Goal: Task Accomplishment & Management: Manage account settings

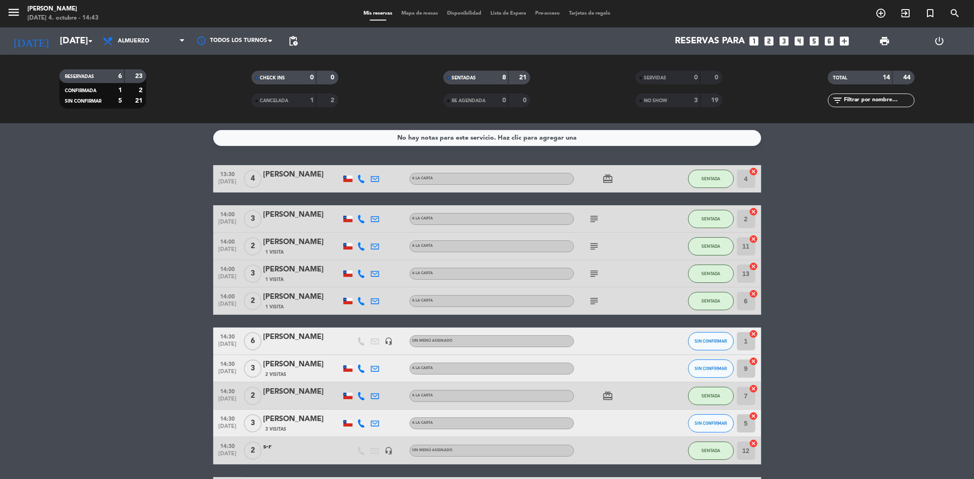
click at [478, 73] on div "SENTADAS" at bounding box center [467, 78] width 42 height 11
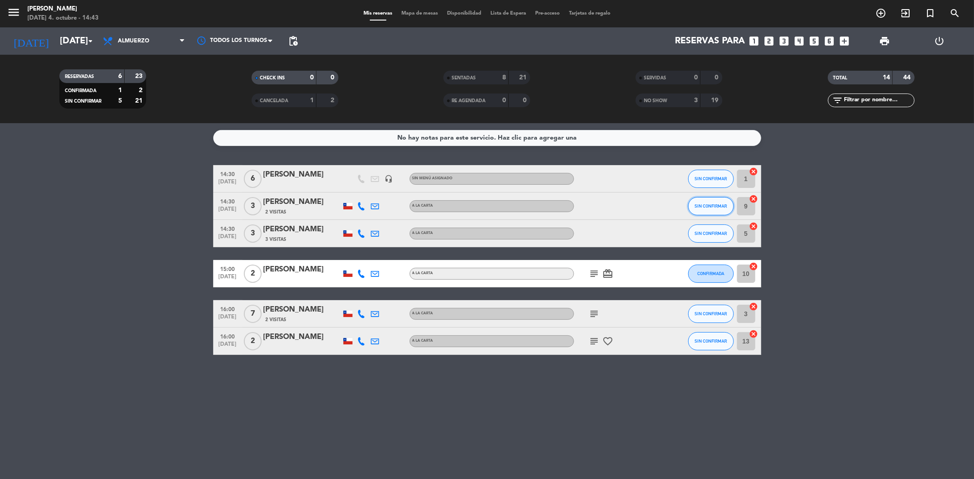
click at [703, 208] on button "SIN CONFIRMAR" at bounding box center [711, 206] width 46 height 18
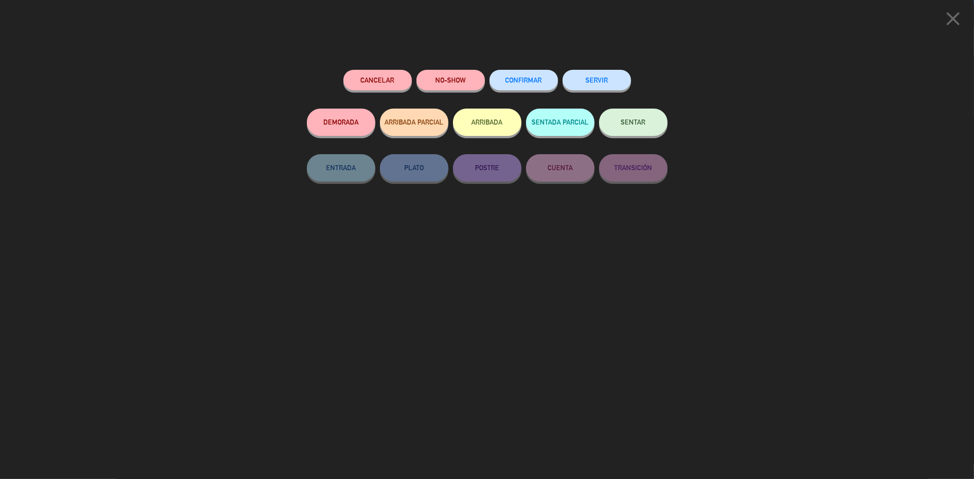
click at [631, 121] on span "SENTAR" at bounding box center [633, 122] width 25 height 8
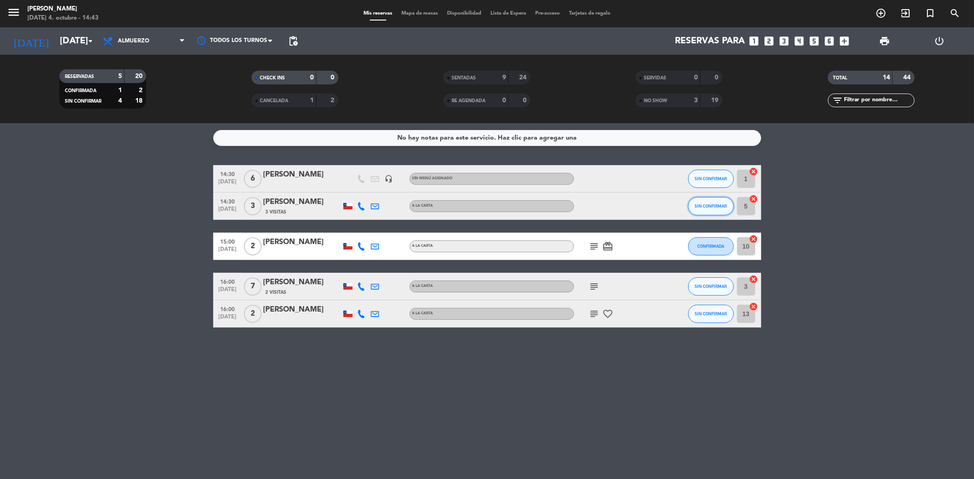
click at [705, 202] on button "SIN CONFIRMAR" at bounding box center [711, 206] width 46 height 18
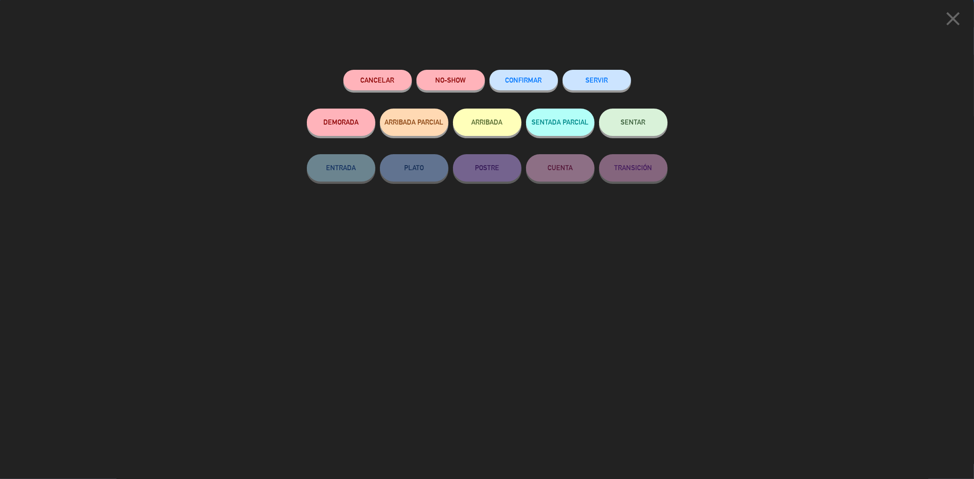
click at [629, 141] on div "SENTAR" at bounding box center [633, 132] width 68 height 46
click at [626, 125] on span "SENTAR" at bounding box center [633, 122] width 25 height 8
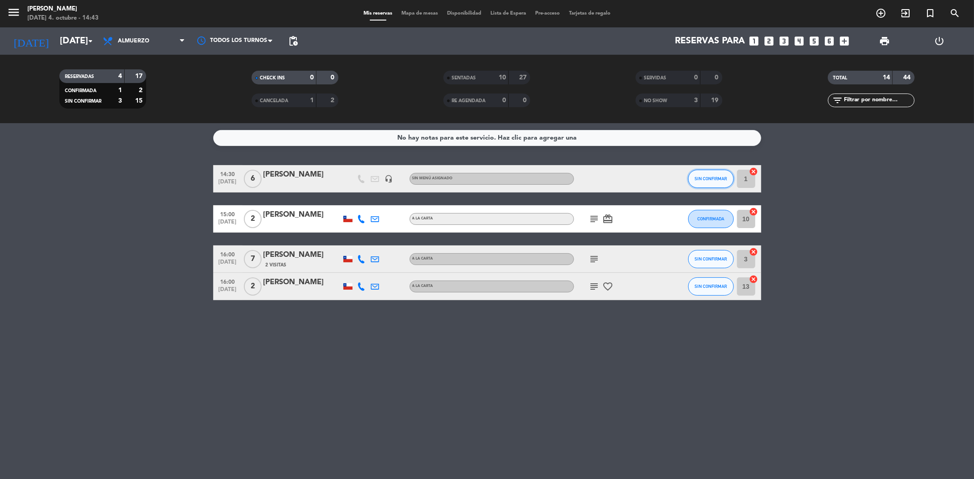
click at [698, 183] on button "SIN CONFIRMAR" at bounding box center [711, 179] width 46 height 18
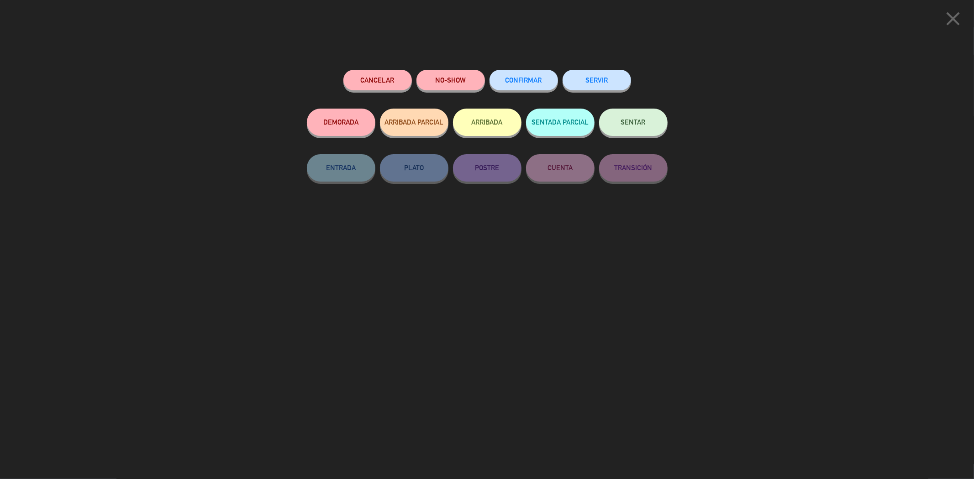
click at [441, 70] on div "NO-SHOW" at bounding box center [450, 89] width 68 height 39
click at [462, 75] on button "NO-SHOW" at bounding box center [450, 80] width 68 height 21
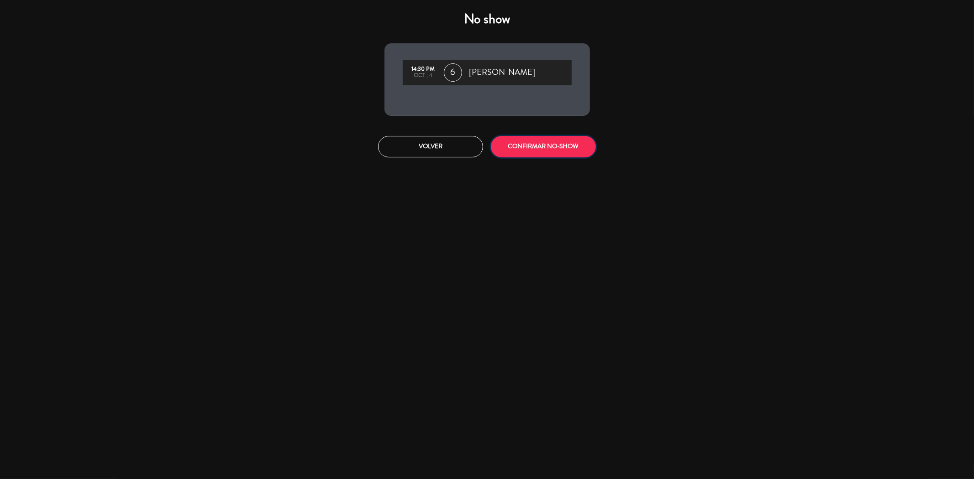
click at [553, 149] on button "CONFIRMAR NO-SHOW" at bounding box center [543, 146] width 105 height 21
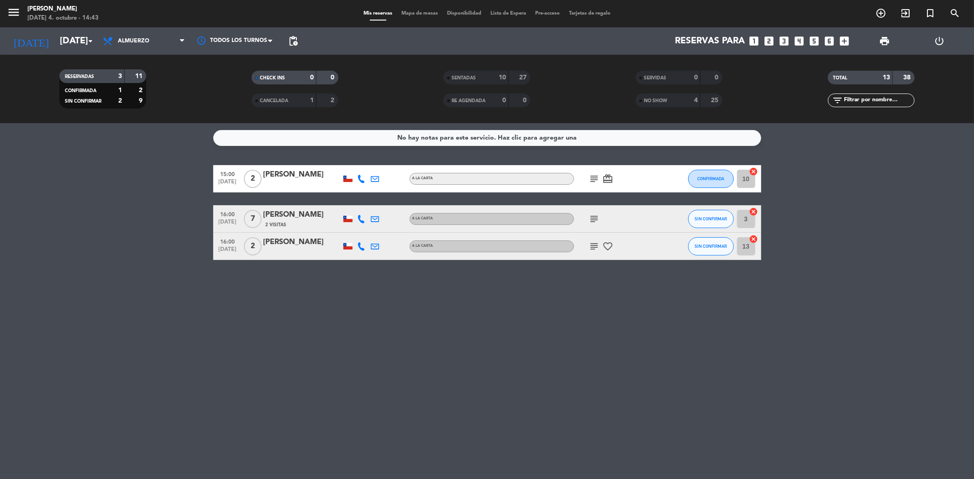
click at [599, 179] on icon "subject" at bounding box center [594, 178] width 11 height 11
click at [599, 304] on div "No hay notas para este servicio. Haz clic para agregar una 15:00 [DATE] 2 [PERS…" at bounding box center [487, 301] width 974 height 356
click at [590, 214] on icon "subject" at bounding box center [594, 219] width 11 height 11
click at [540, 323] on div "No hay notas para este servicio. Haz clic para agregar una 15:00 [DATE] 2 [PERS…" at bounding box center [487, 301] width 974 height 356
click at [713, 176] on span "CONFIRMADA" at bounding box center [710, 178] width 27 height 5
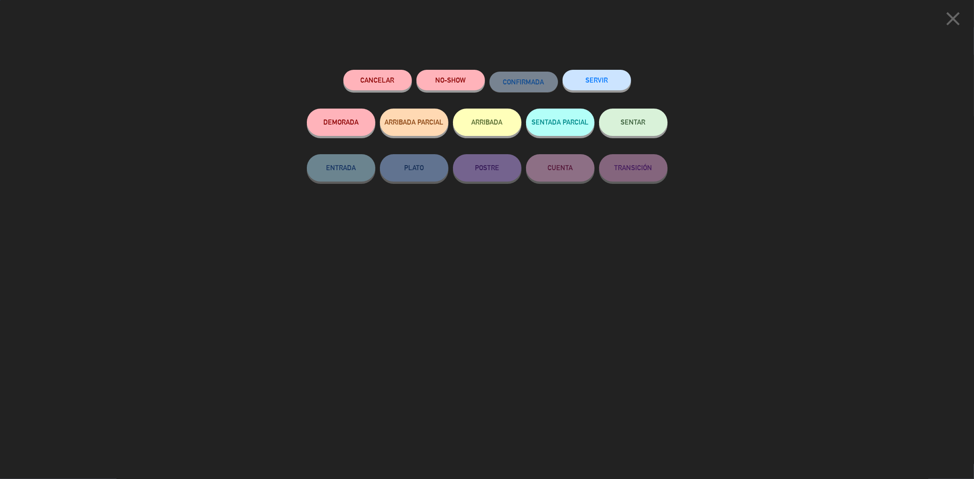
click at [626, 124] on span "SENTAR" at bounding box center [633, 122] width 25 height 8
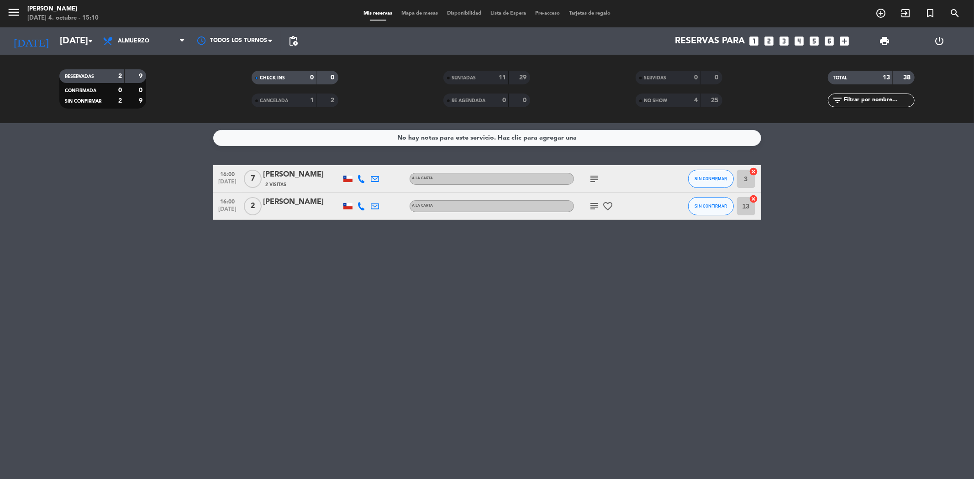
click at [595, 207] on icon "subject" at bounding box center [594, 206] width 11 height 11
click at [462, 295] on div "No hay notas para este servicio. Haz clic para agregar una 16:00 [DATE] 7 [PERS…" at bounding box center [487, 301] width 974 height 356
click at [590, 206] on icon "subject" at bounding box center [594, 206] width 11 height 11
click at [545, 276] on div "No hay notas para este servicio. Haz clic para agregar una 16:00 [DATE] 7 [PERS…" at bounding box center [487, 301] width 974 height 356
click at [290, 42] on span "pending_actions" at bounding box center [293, 41] width 11 height 11
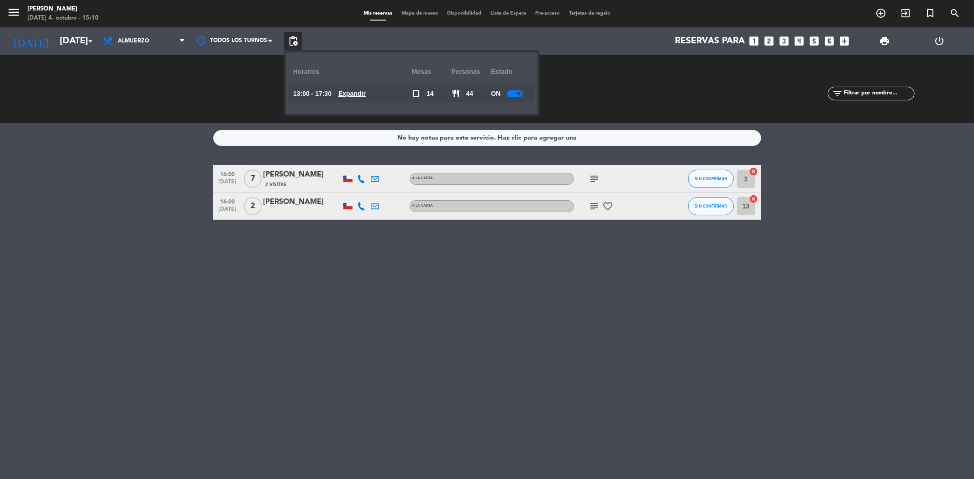
click at [359, 95] on u "Expandir" at bounding box center [351, 93] width 27 height 7
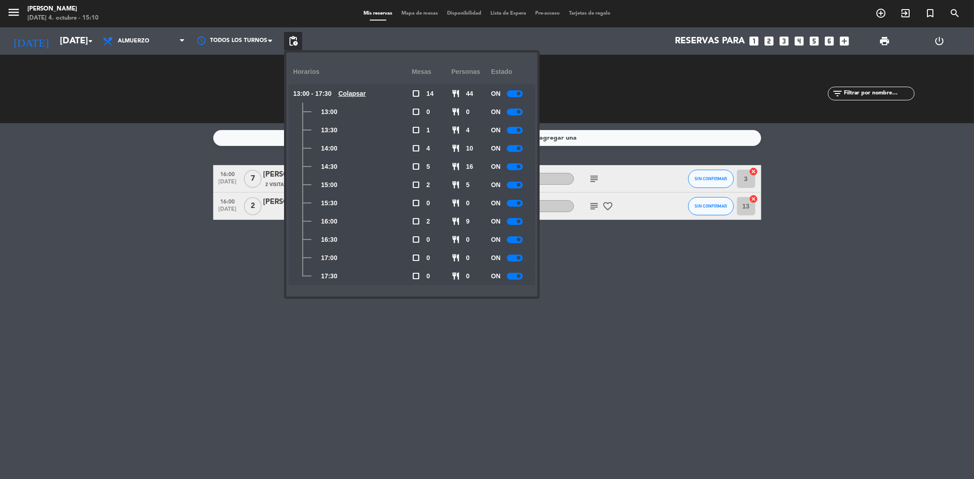
click at [517, 204] on div at bounding box center [515, 203] width 16 height 7
click at [608, 306] on div "No hay notas para este servicio. Haz clic para agregar una 16:00 [DATE] 7 [PERS…" at bounding box center [487, 301] width 974 height 356
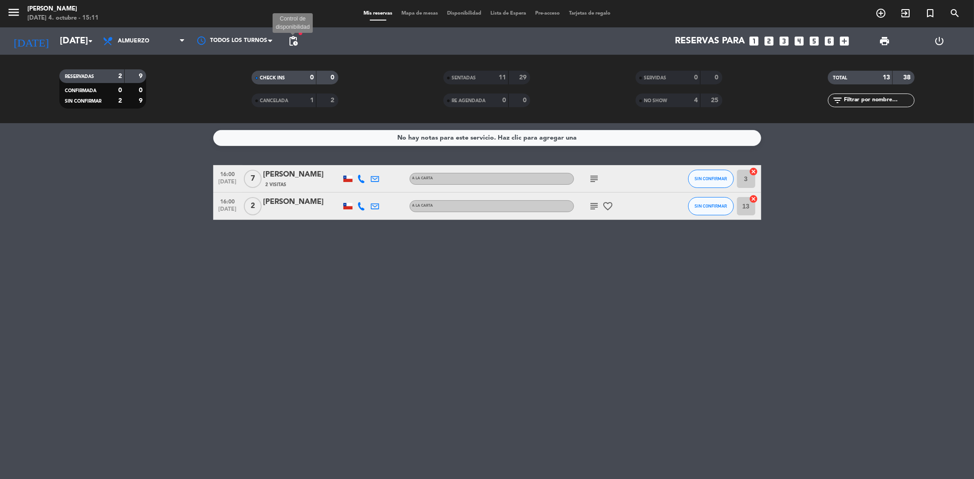
click at [294, 44] on span "pending_actions" at bounding box center [293, 41] width 11 height 11
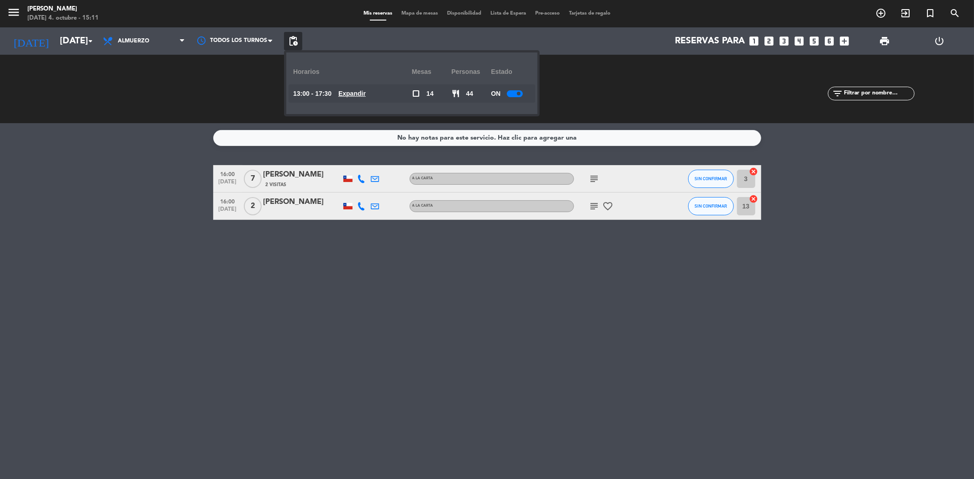
click at [359, 92] on u "Expandir" at bounding box center [351, 93] width 27 height 7
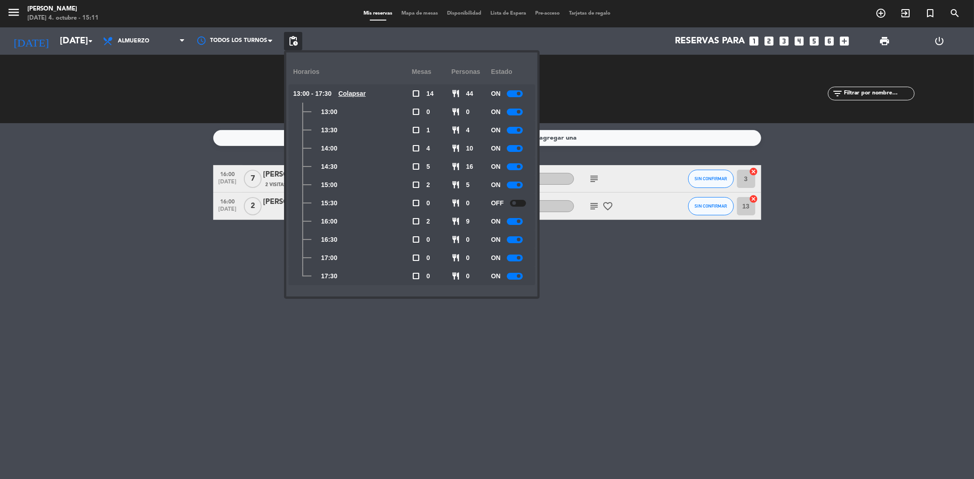
click at [517, 205] on div at bounding box center [518, 203] width 16 height 7
click at [503, 334] on div "No hay notas para este servicio. Haz clic para agregar una 16:00 [DATE] 7 [PERS…" at bounding box center [487, 301] width 974 height 356
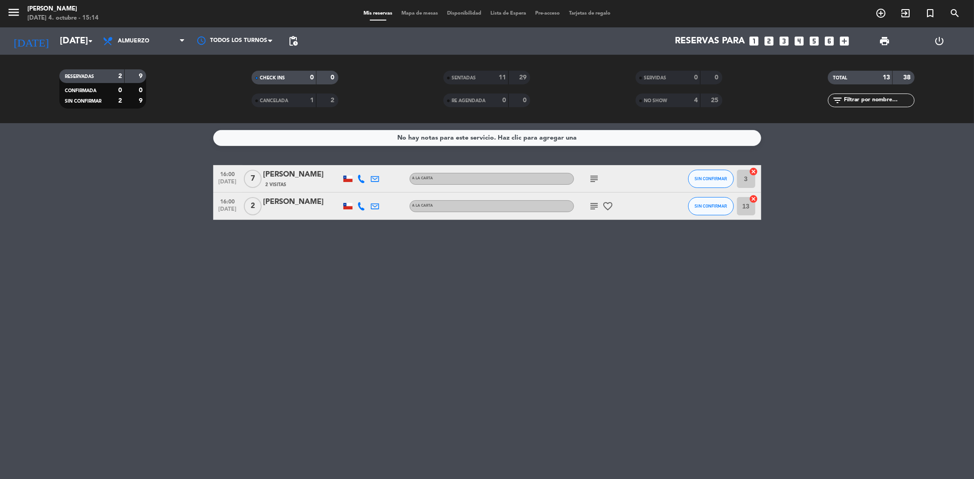
click at [233, 280] on div "No hay notas para este servicio. Haz clic para agregar una 16:00 [DATE] 7 [PERS…" at bounding box center [487, 301] width 974 height 356
click at [901, 11] on icon "exit_to_app" at bounding box center [905, 13] width 11 height 11
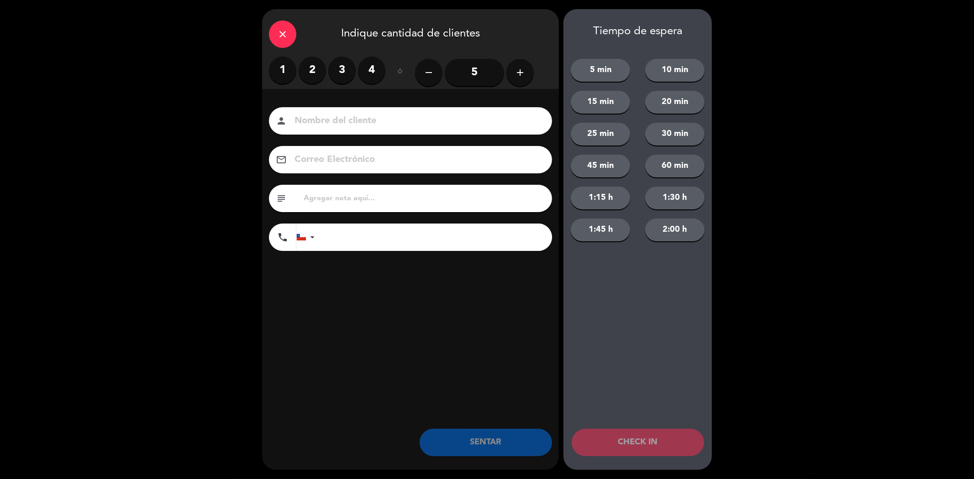
click at [311, 72] on label "2" at bounding box center [312, 70] width 27 height 27
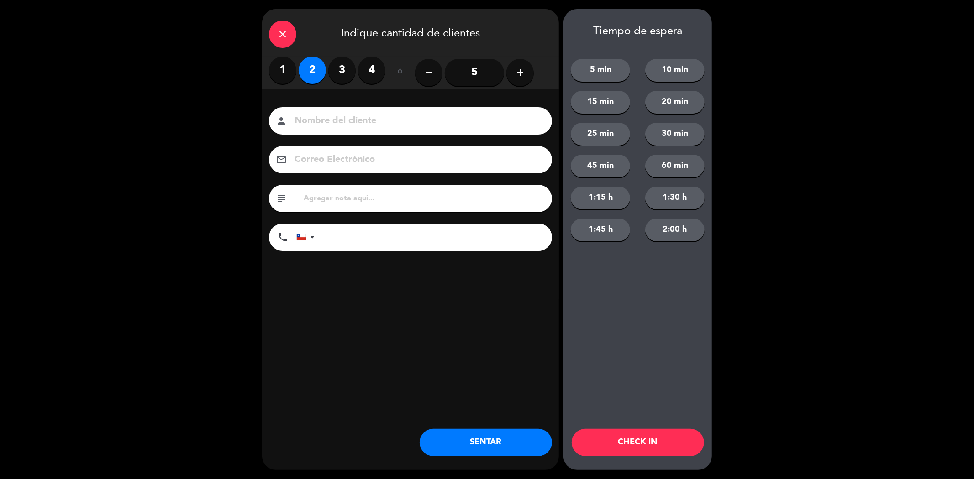
drag, startPoint x: 336, startPoint y: 108, endPoint x: 358, endPoint y: 124, distance: 26.8
click at [335, 105] on div "Nombre del cliente person Correo Electrónico email subject phone [GEOGRAPHIC_DA…" at bounding box center [410, 194] width 297 height 210
click at [358, 124] on input at bounding box center [417, 121] width 247 height 16
type input "[PERSON_NAME]"
click at [398, 377] on div "close Indique cantidad de clientes 1 2 3 4 ó remove 5 add Nombre del cliente pe…" at bounding box center [410, 239] width 297 height 461
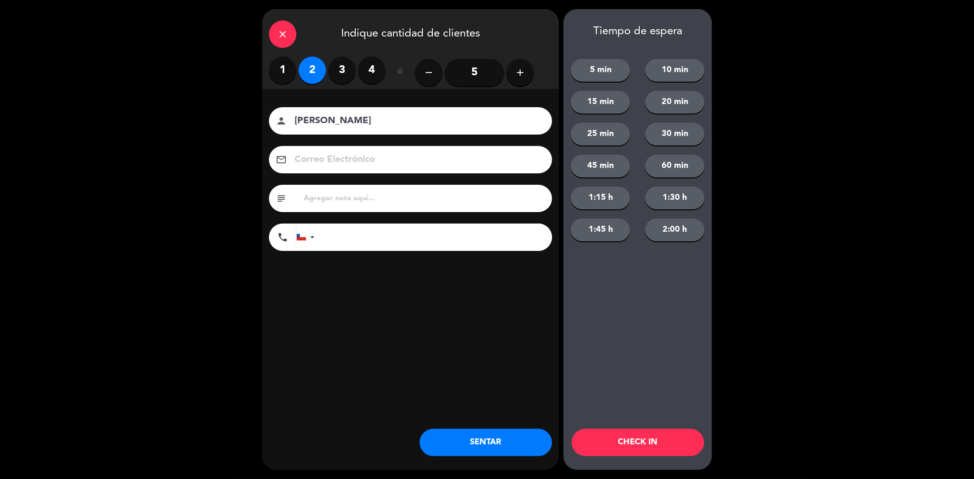
click at [656, 449] on button "CHECK IN" at bounding box center [638, 442] width 132 height 27
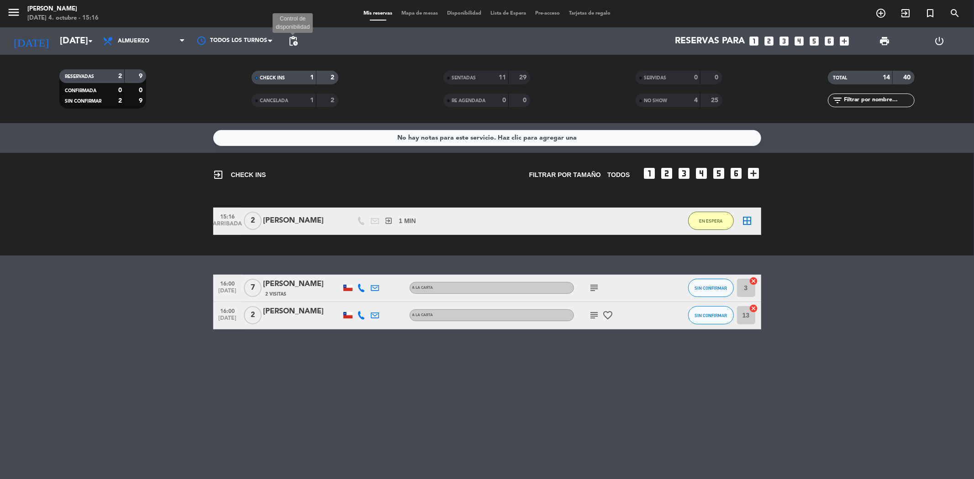
click at [295, 42] on span "pending_actions" at bounding box center [293, 41] width 11 height 11
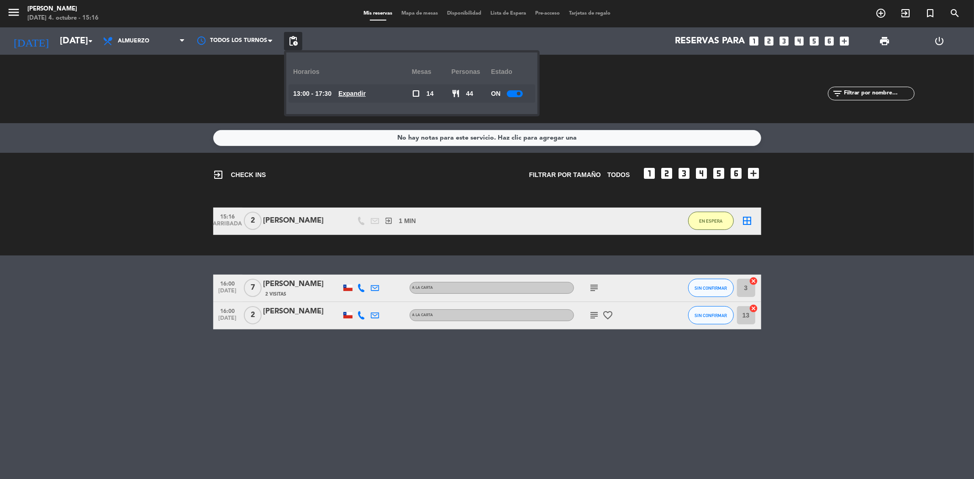
drag, startPoint x: 365, startPoint y: 89, endPoint x: 373, endPoint y: 98, distance: 11.9
click at [364, 90] on u "Expandir" at bounding box center [351, 93] width 27 height 7
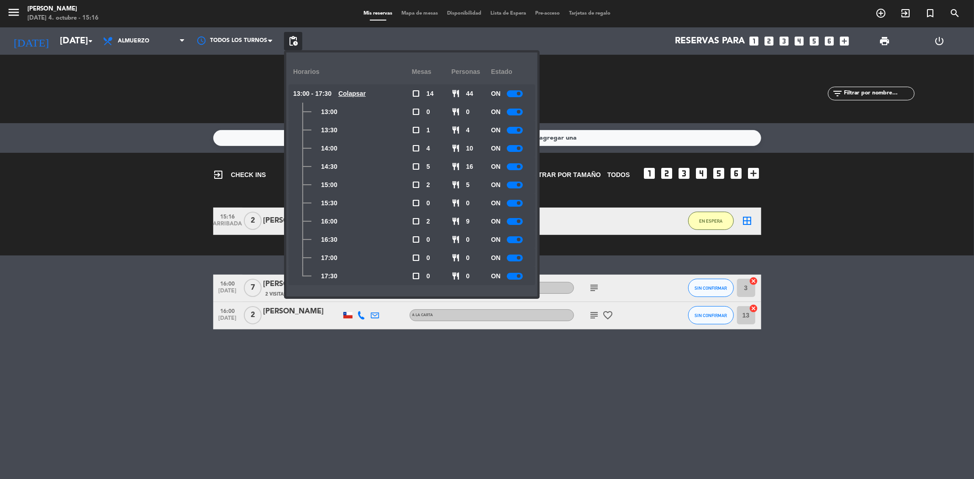
click at [512, 202] on div at bounding box center [515, 203] width 16 height 7
click at [515, 222] on div at bounding box center [515, 221] width 16 height 7
click at [384, 384] on div "No hay notas para este servicio. Haz clic para agregar una exit_to_app CHECK IN…" at bounding box center [487, 301] width 974 height 356
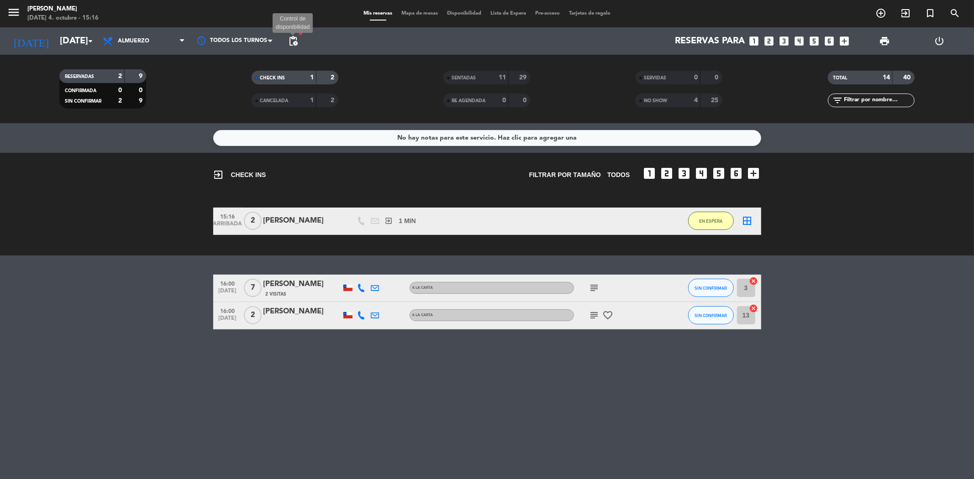
click at [289, 36] on span "pending_actions" at bounding box center [293, 41] width 11 height 11
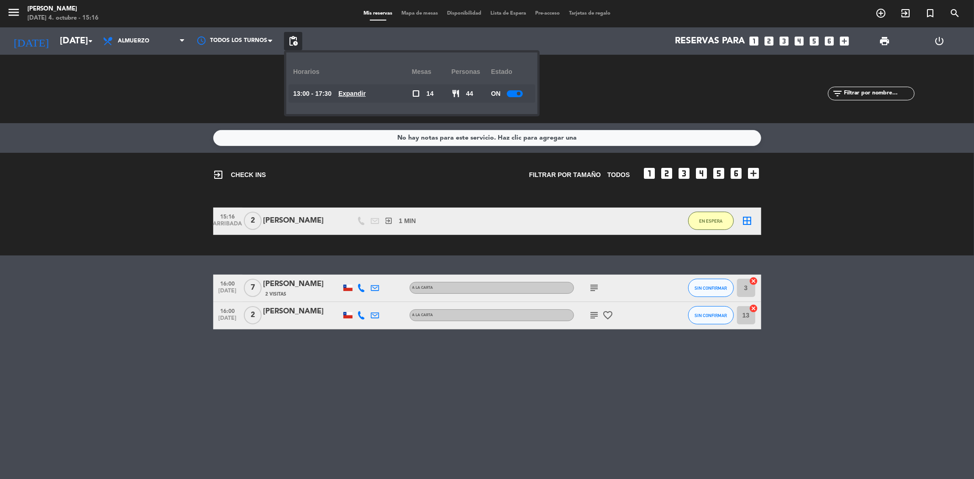
click at [347, 91] on u "Expandir" at bounding box center [351, 93] width 27 height 7
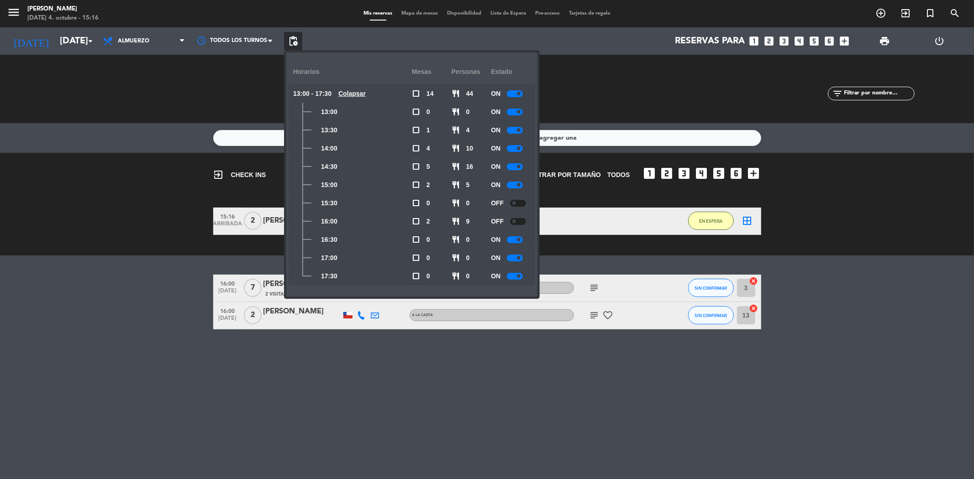
drag, startPoint x: 411, startPoint y: 363, endPoint x: 460, endPoint y: 312, distance: 70.7
click at [411, 360] on div "No hay notas para este servicio. Haz clic para agregar una exit_to_app CHECK IN…" at bounding box center [487, 301] width 974 height 356
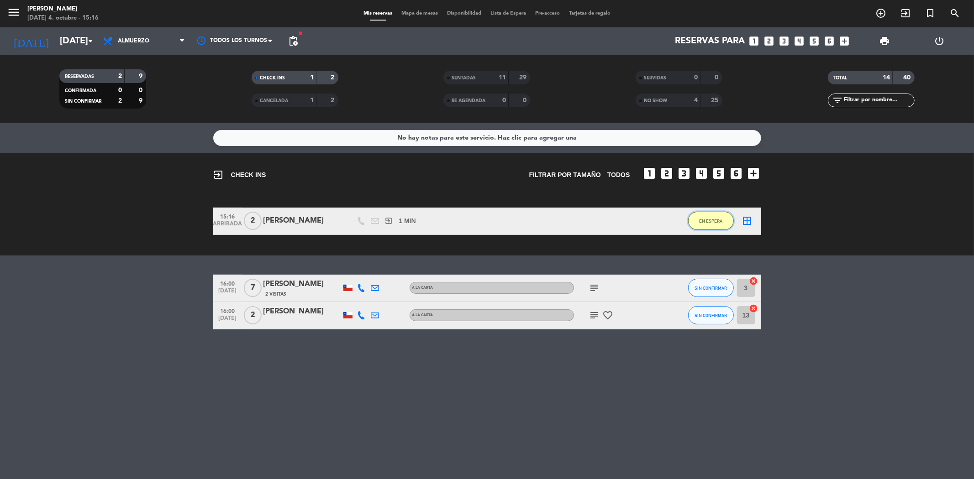
click at [721, 219] on span "EN ESPERA" at bounding box center [710, 221] width 23 height 5
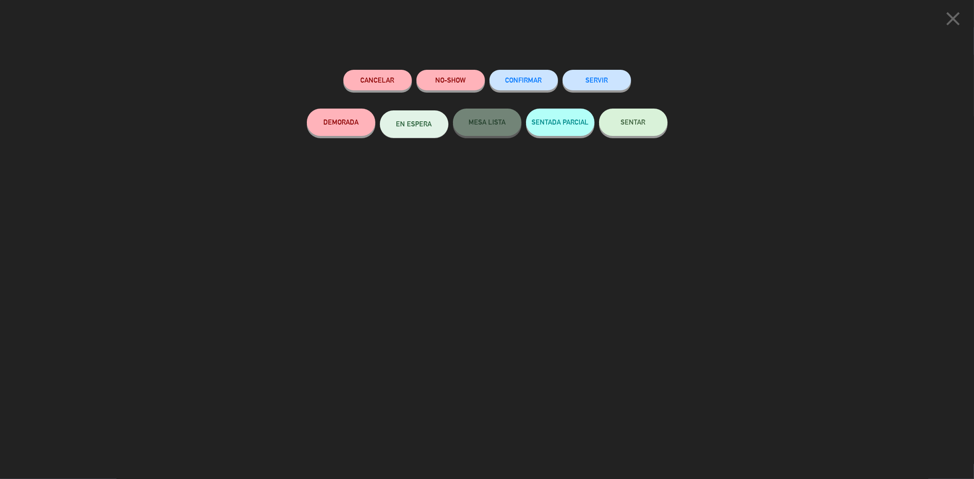
click at [962, 19] on icon "close" at bounding box center [952, 18] width 23 height 23
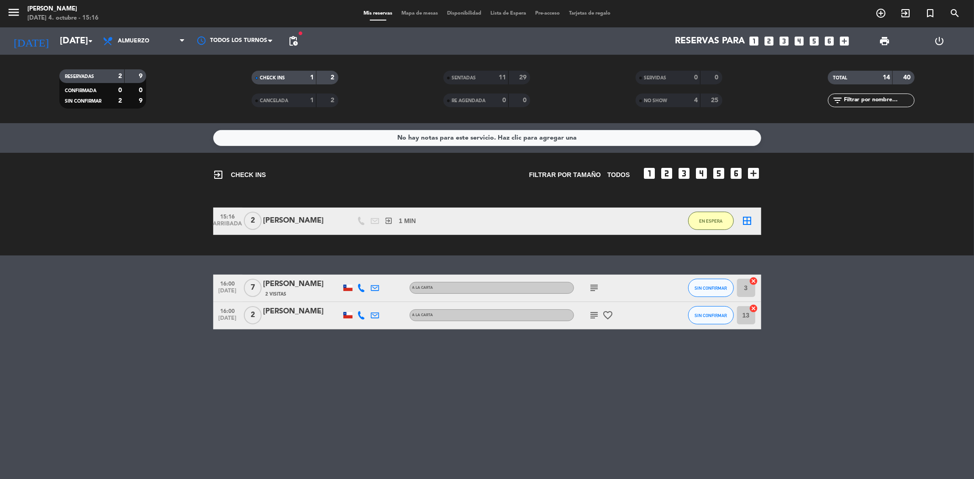
click at [289, 222] on div "[PERSON_NAME]" at bounding box center [302, 221] width 78 height 12
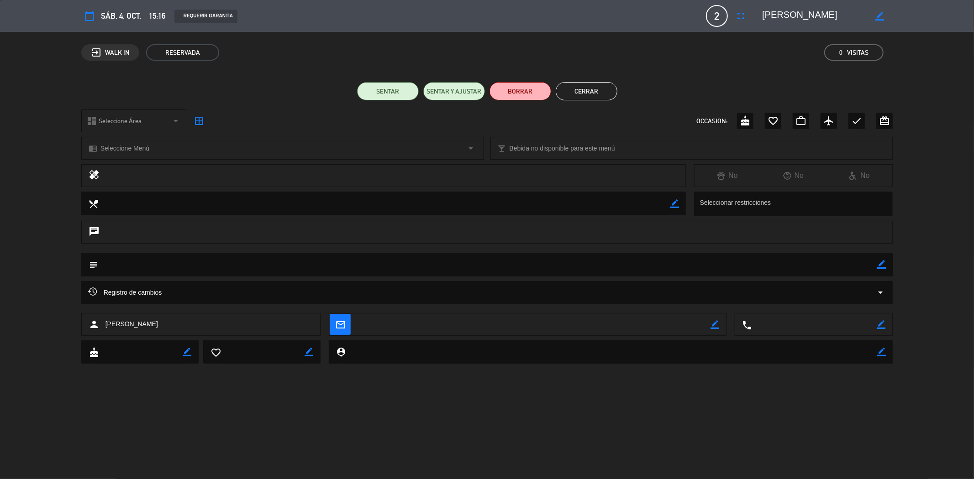
click at [585, 88] on button "Cerrar" at bounding box center [587, 91] width 62 height 18
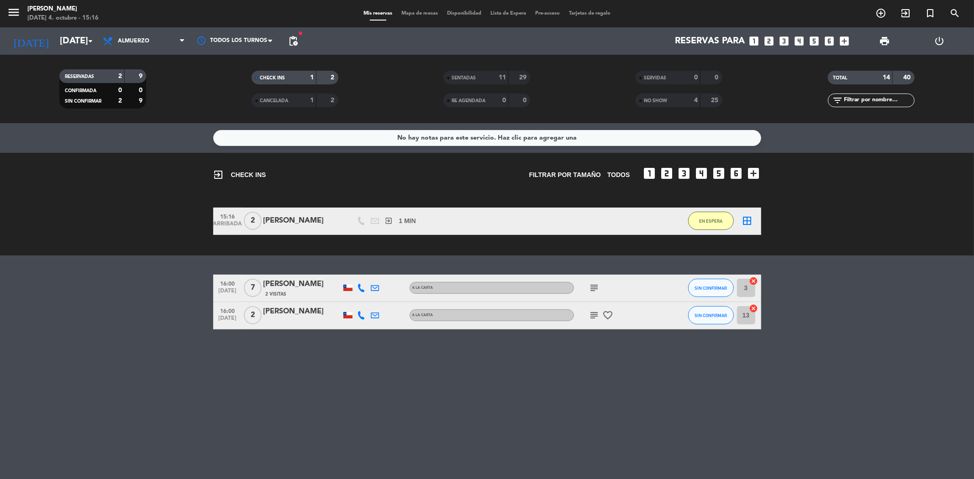
click at [740, 220] on div "border_all" at bounding box center [747, 221] width 27 height 27
click at [705, 219] on span "EN ESPERA" at bounding box center [710, 221] width 23 height 5
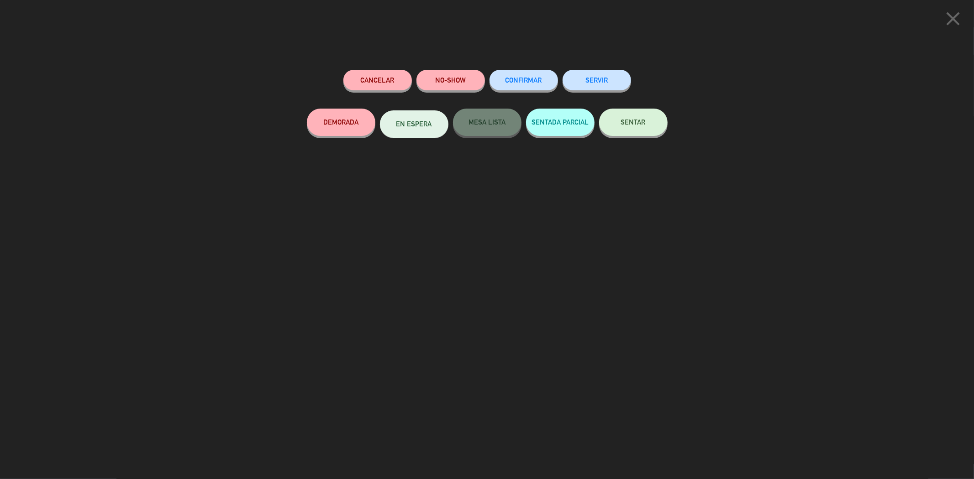
click at [610, 131] on button "SENTAR" at bounding box center [633, 122] width 68 height 27
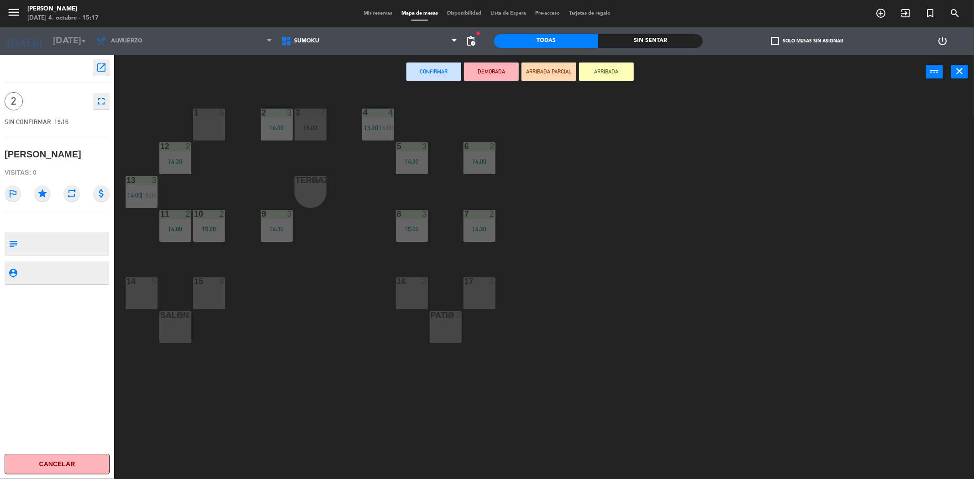
click at [217, 295] on div "15 4" at bounding box center [209, 294] width 32 height 32
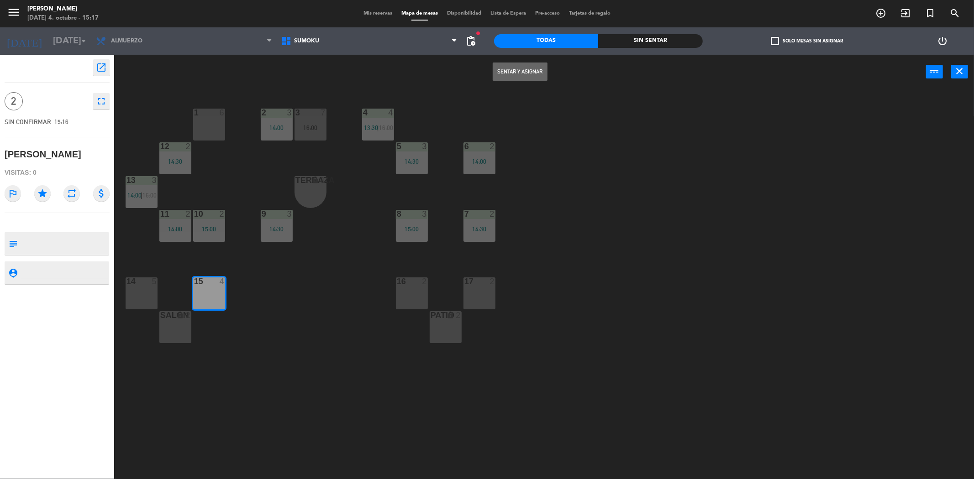
click at [518, 71] on button "Sentar y Asignar" at bounding box center [520, 72] width 55 height 18
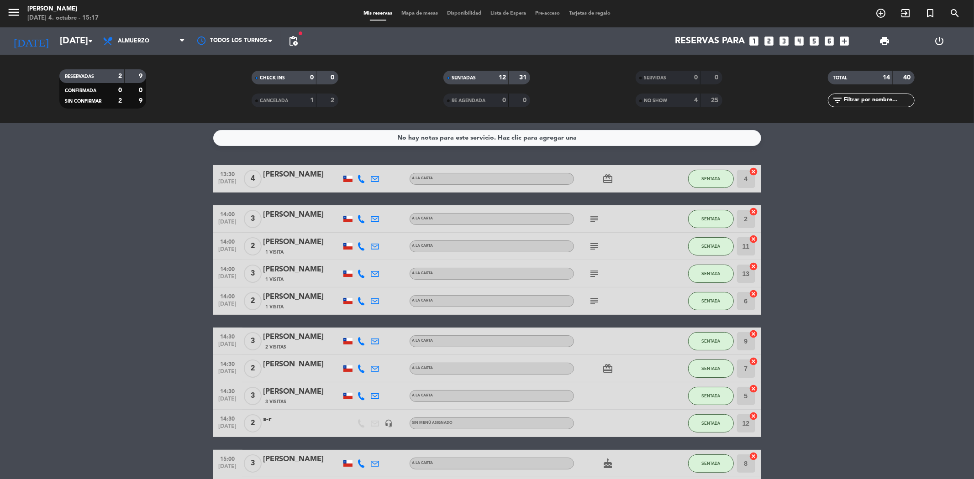
click at [489, 78] on div "12" at bounding box center [497, 78] width 18 height 11
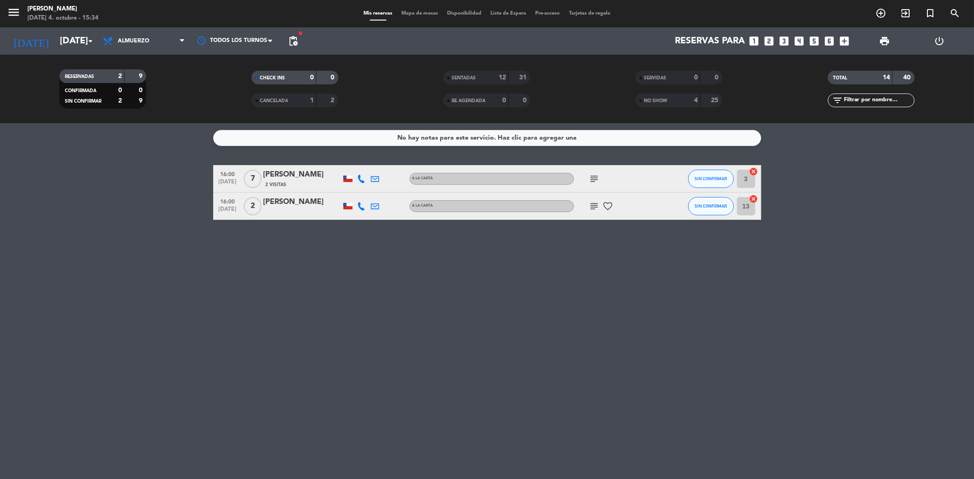
click at [767, 36] on icon "looks_two" at bounding box center [769, 41] width 12 height 12
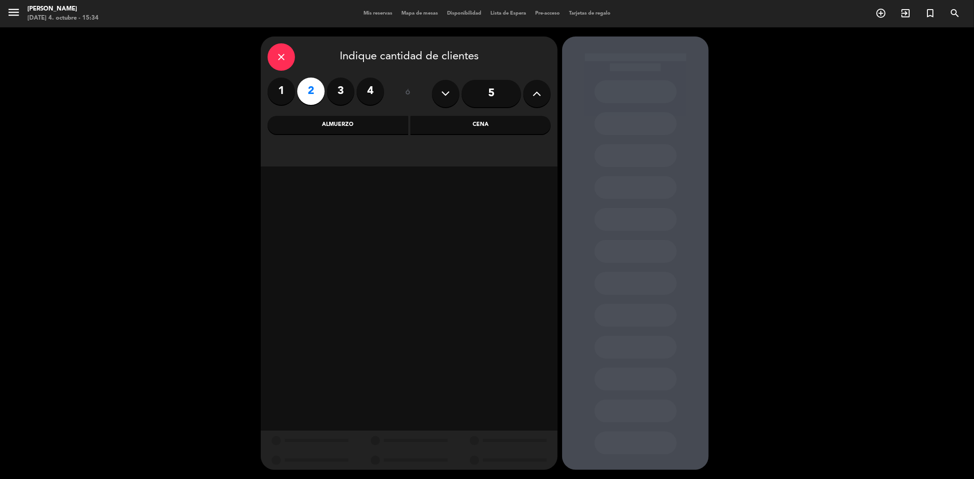
click at [430, 122] on div "Cena" at bounding box center [480, 125] width 141 height 18
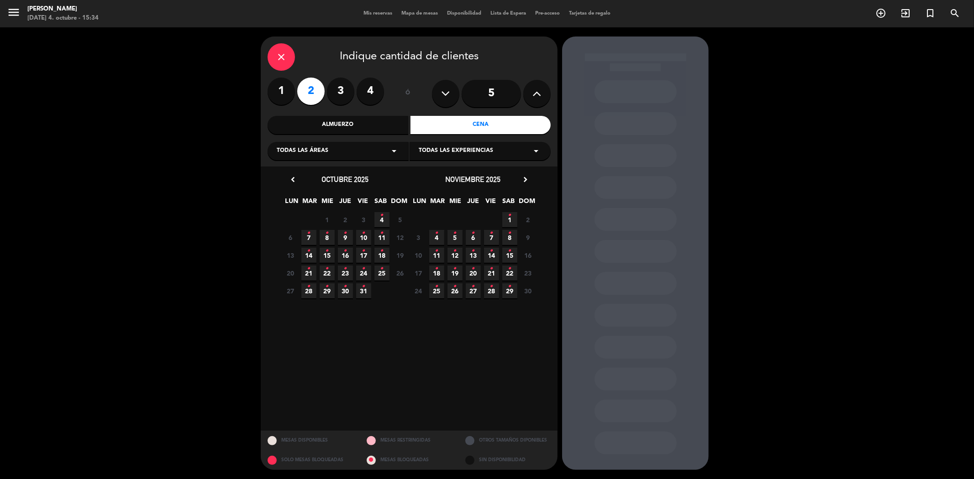
click at [382, 218] on icon "•" at bounding box center [381, 215] width 3 height 15
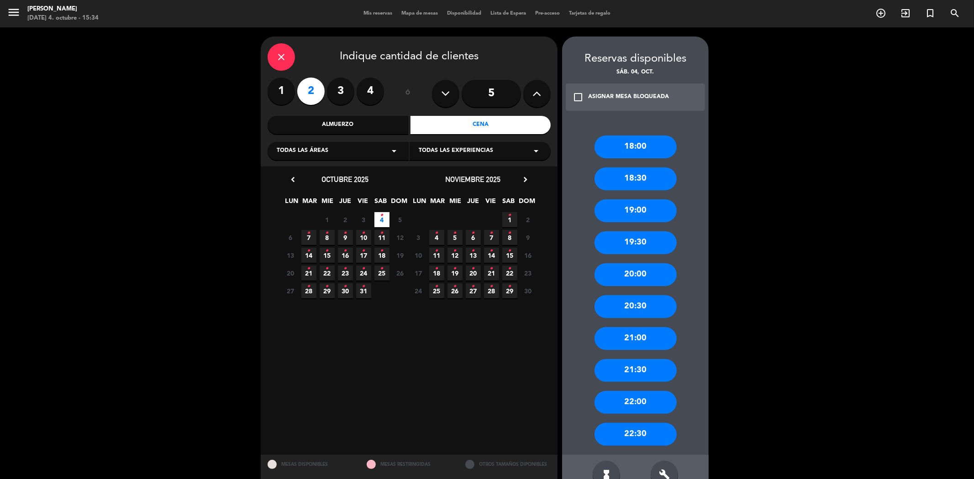
click at [349, 117] on div "Almuerzo" at bounding box center [338, 125] width 141 height 18
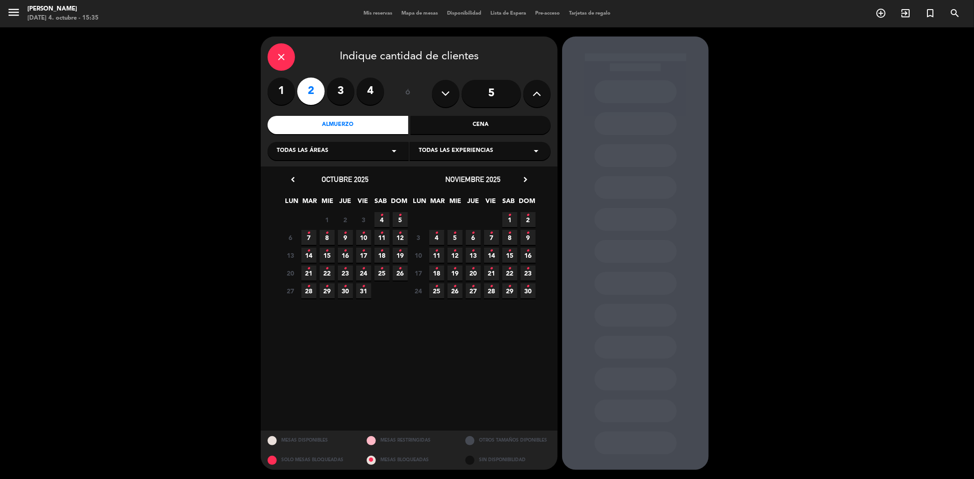
click at [378, 221] on span "4 •" at bounding box center [381, 219] width 15 height 15
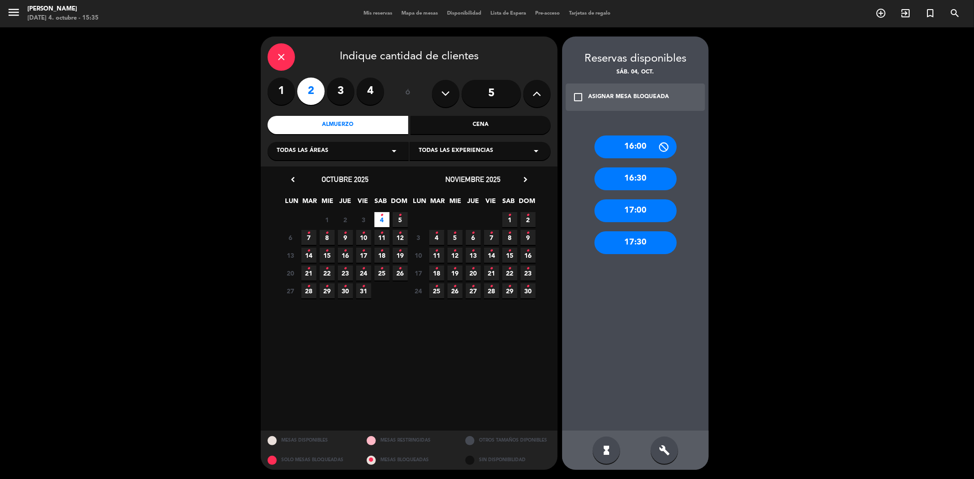
click at [637, 150] on div "16:00" at bounding box center [635, 147] width 82 height 23
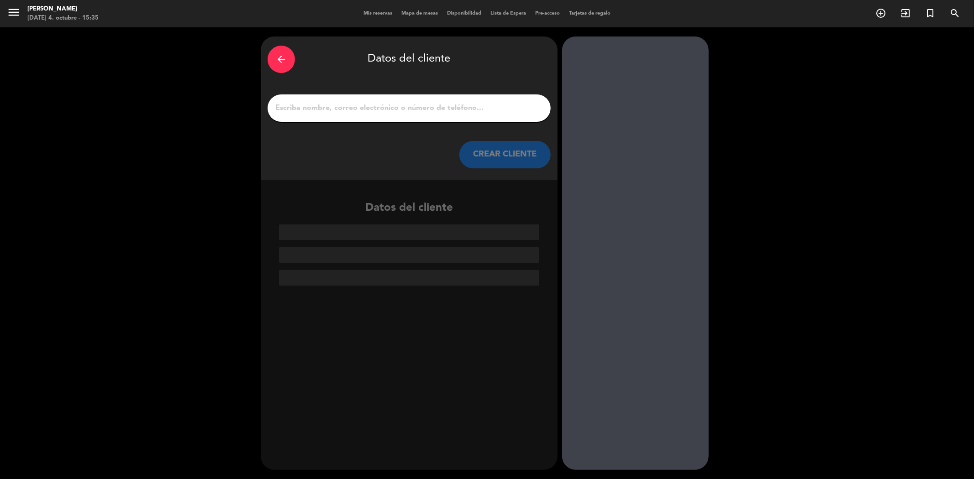
click at [358, 100] on div at bounding box center [409, 108] width 283 height 27
click at [362, 105] on input "1" at bounding box center [408, 108] width 269 height 13
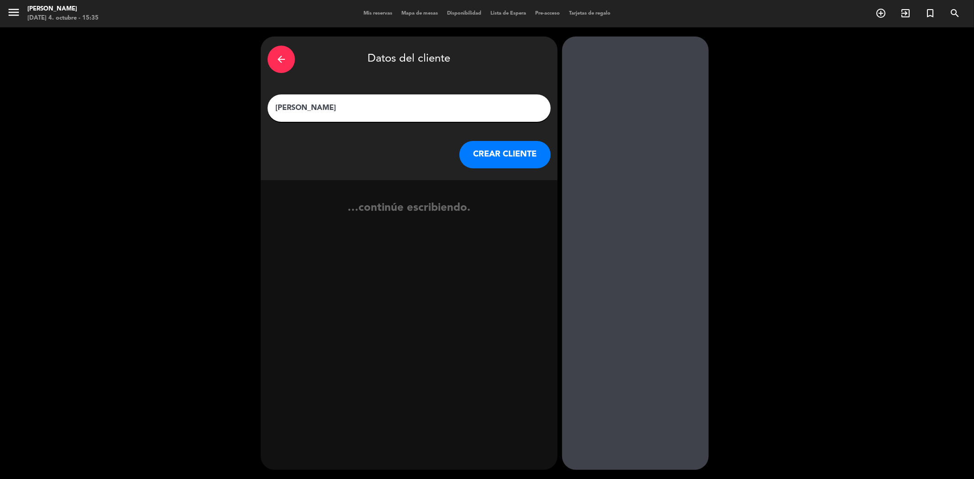
type input "[PERSON_NAME]"
click at [484, 153] on button "CREAR CLIENTE" at bounding box center [504, 154] width 91 height 27
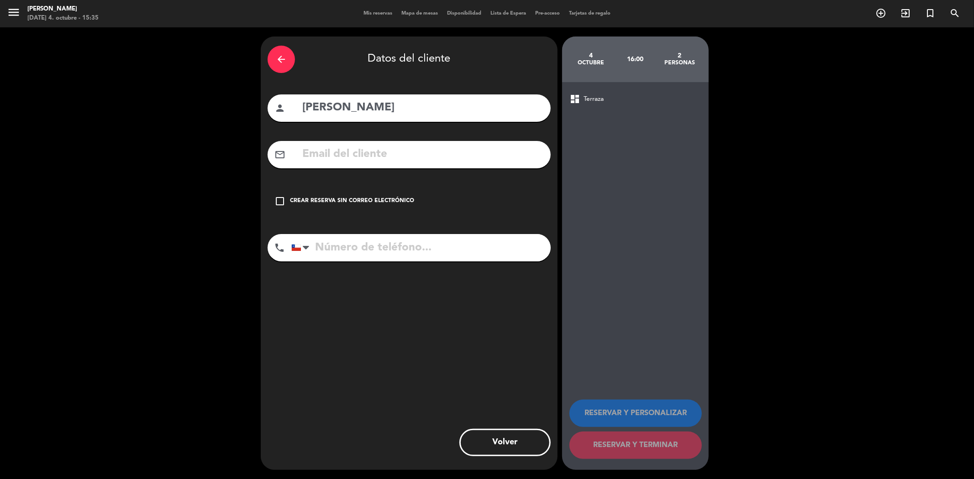
click at [352, 193] on div "check_box_outline_blank Crear reserva sin correo electrónico" at bounding box center [409, 201] width 283 height 27
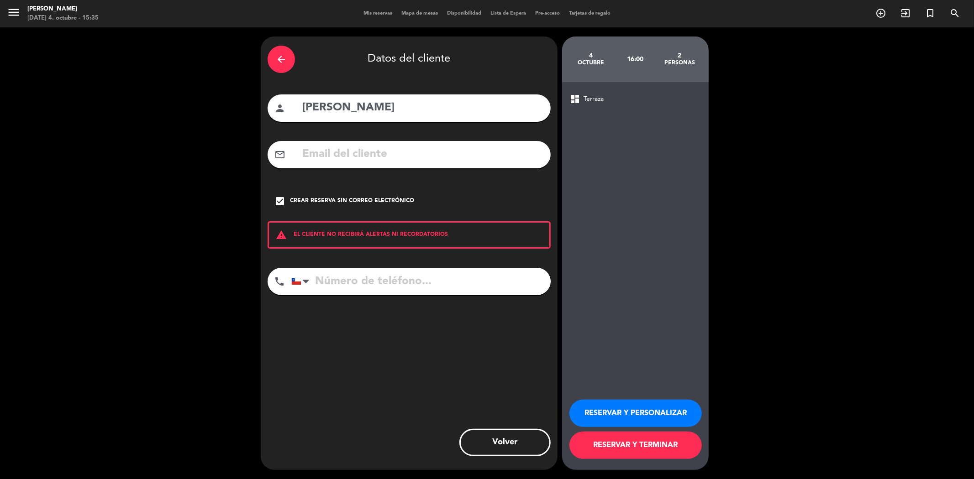
click at [399, 281] on input "tel" at bounding box center [420, 281] width 259 height 27
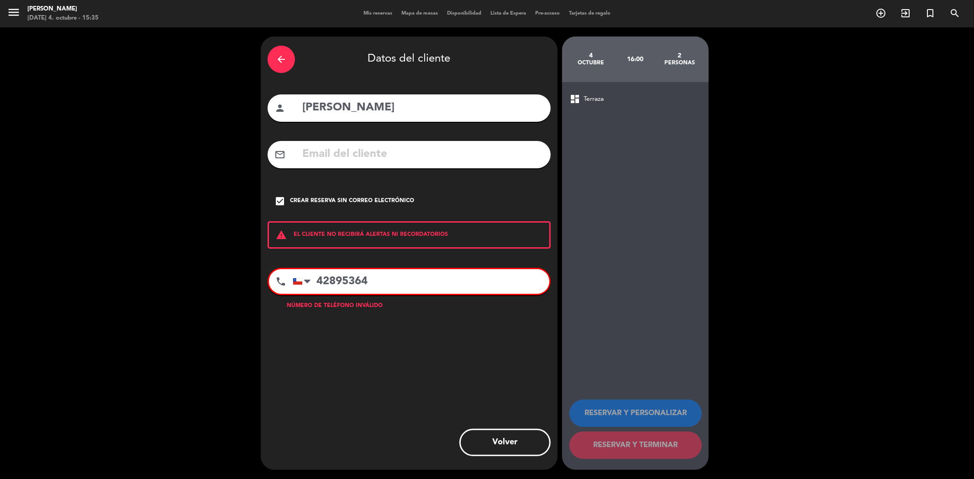
click at [315, 279] on input "42895364" at bounding box center [421, 281] width 257 height 25
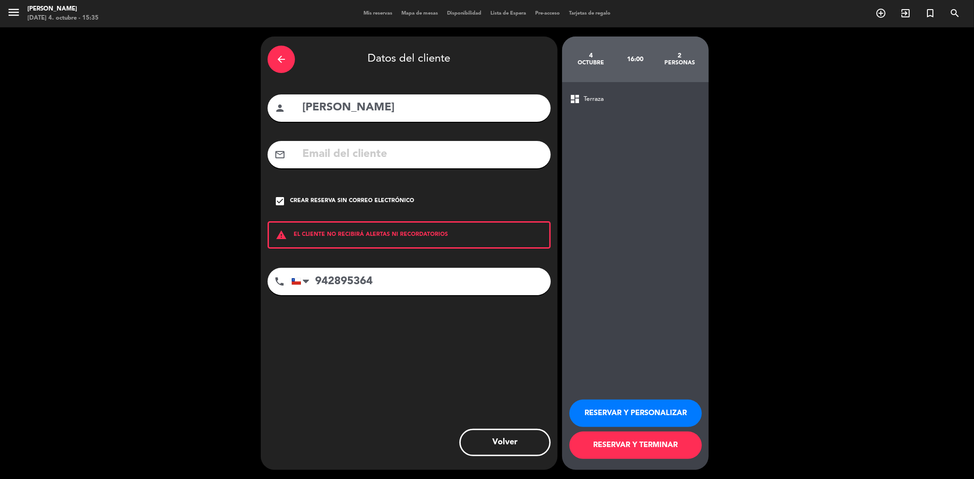
type input "942895364"
click at [670, 449] on button "RESERVAR Y TERMINAR" at bounding box center [635, 445] width 132 height 27
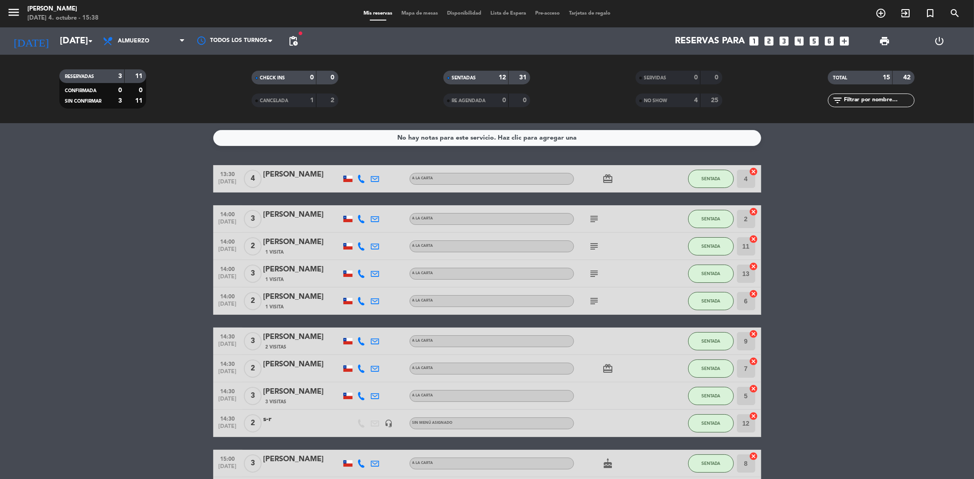
click at [475, 73] on div "SENTADAS" at bounding box center [467, 78] width 42 height 11
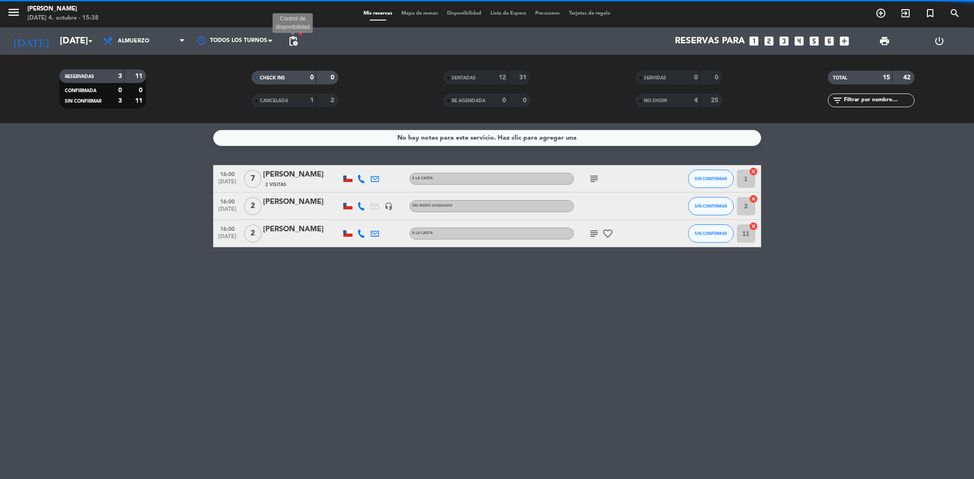
click at [290, 42] on span "pending_actions" at bounding box center [293, 41] width 11 height 11
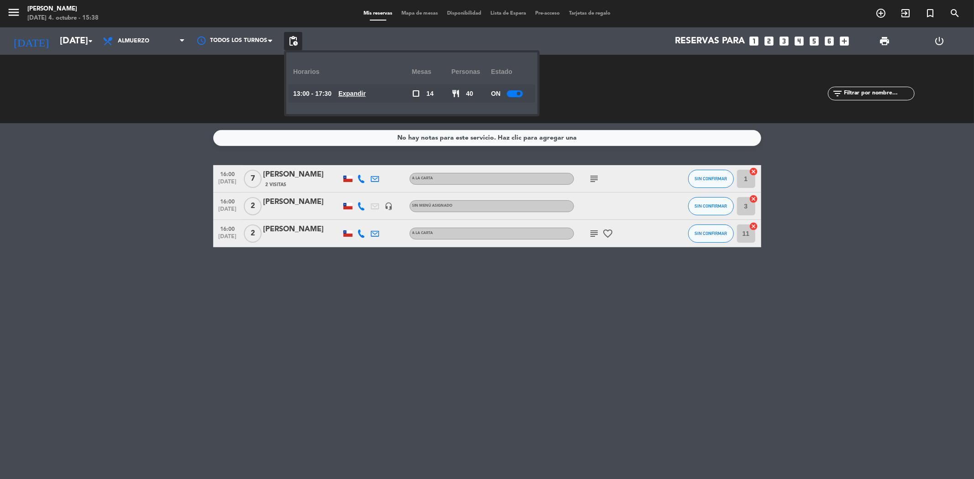
click at [366, 96] on u "Expandir" at bounding box center [351, 93] width 27 height 7
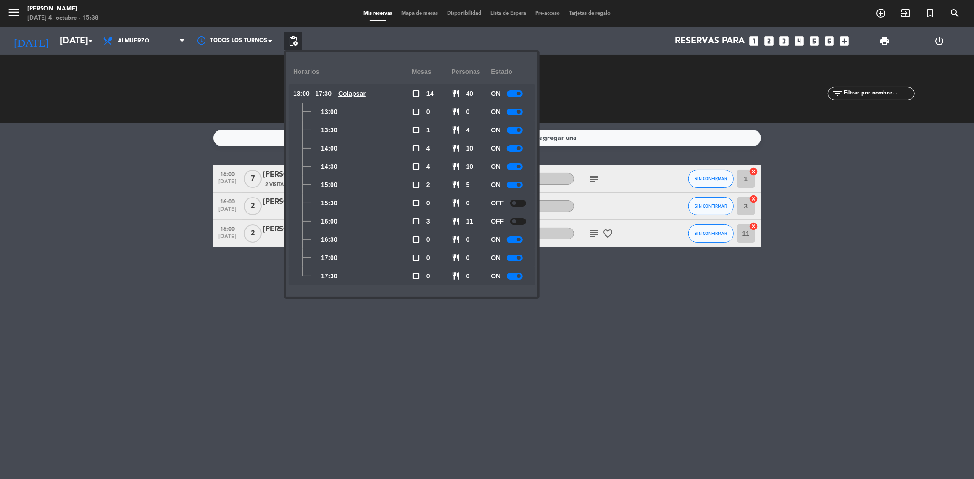
click at [514, 241] on div at bounding box center [515, 239] width 16 height 7
click at [518, 203] on div at bounding box center [518, 203] width 16 height 7
click at [574, 307] on div "No hay notas para este servicio. Haz clic para agregar una 16:00 [DATE] 7 [PERS…" at bounding box center [487, 301] width 974 height 356
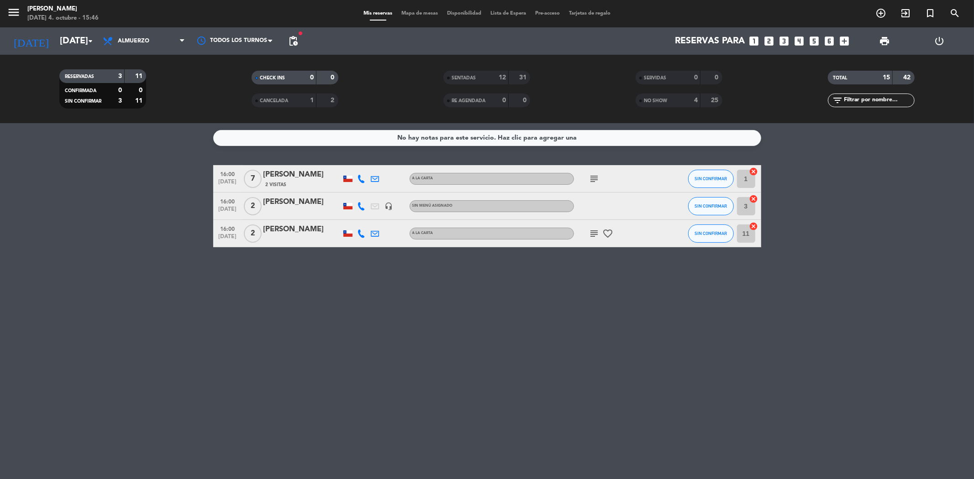
click at [210, 373] on div "No hay notas para este servicio. Haz clic para agregar una 16:00 [DATE] 7 [PERS…" at bounding box center [487, 301] width 974 height 356
click at [589, 233] on icon "subject" at bounding box center [594, 233] width 11 height 11
click at [602, 315] on div "No hay notas para este servicio. Haz clic para agregar una 16:00 [DATE] 7 [PERS…" at bounding box center [487, 301] width 974 height 356
click at [706, 231] on span "SIN CONFIRMAR" at bounding box center [710, 233] width 32 height 5
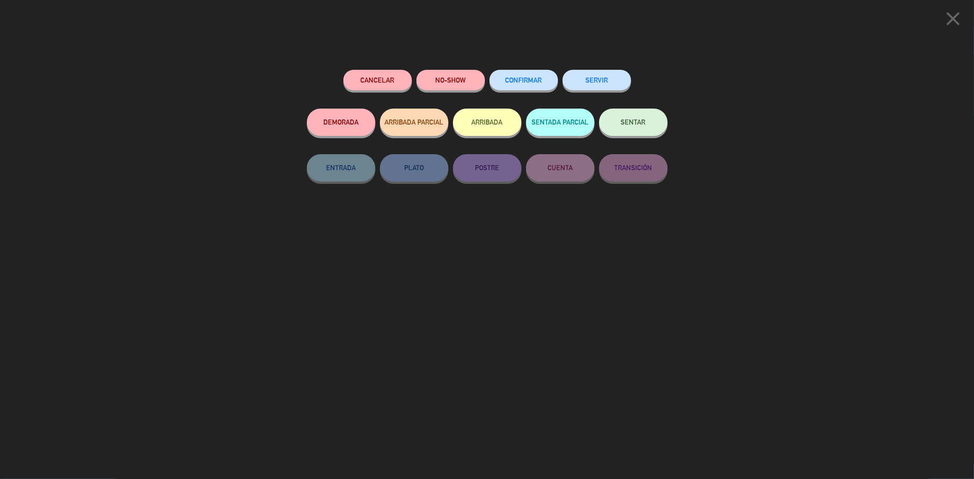
click at [644, 124] on span "SENTAR" at bounding box center [633, 122] width 25 height 8
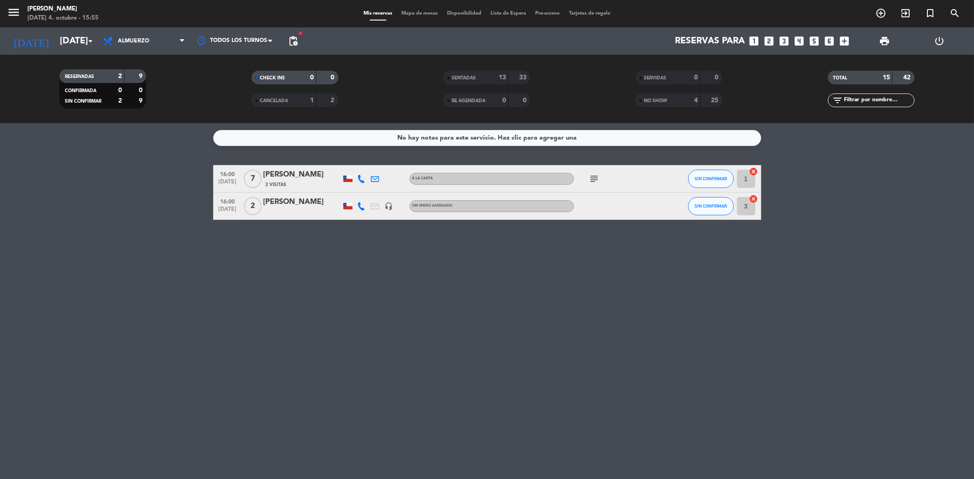
click at [204, 366] on div "No hay notas para este servicio. Haz clic para agregar una 16:00 [DATE] 7 [PERS…" at bounding box center [487, 301] width 974 height 356
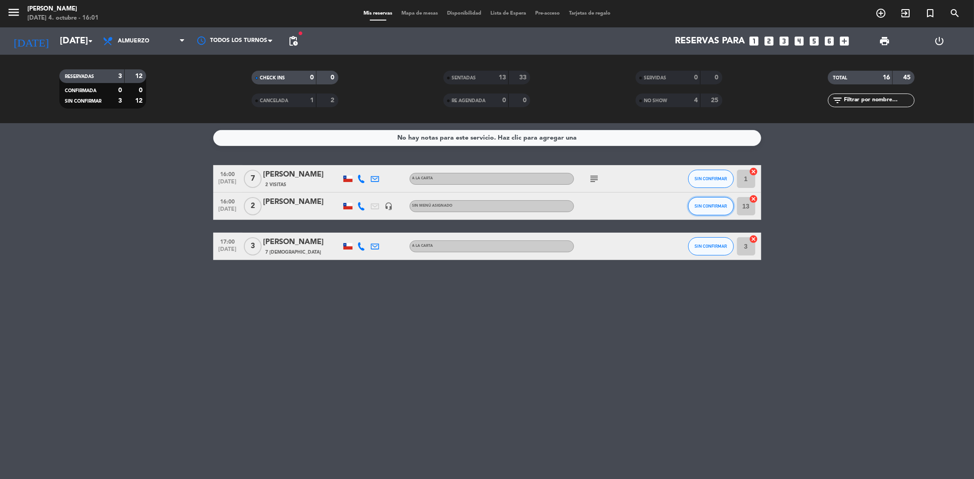
click at [713, 204] on span "SIN CONFIRMAR" at bounding box center [710, 206] width 32 height 5
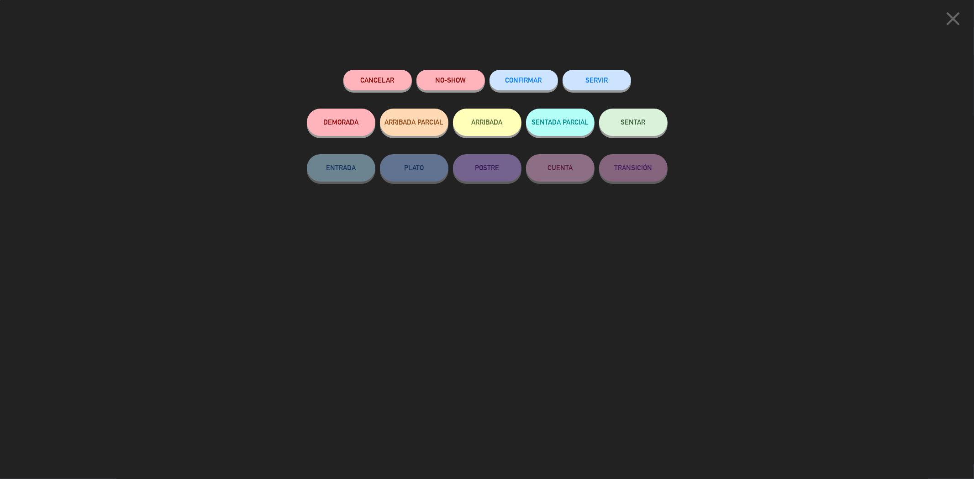
drag, startPoint x: 641, startPoint y: 141, endPoint x: 638, endPoint y: 131, distance: 9.7
click at [638, 131] on div "SENTAR" at bounding box center [633, 132] width 68 height 46
click at [631, 119] on button "SENTAR" at bounding box center [633, 122] width 68 height 27
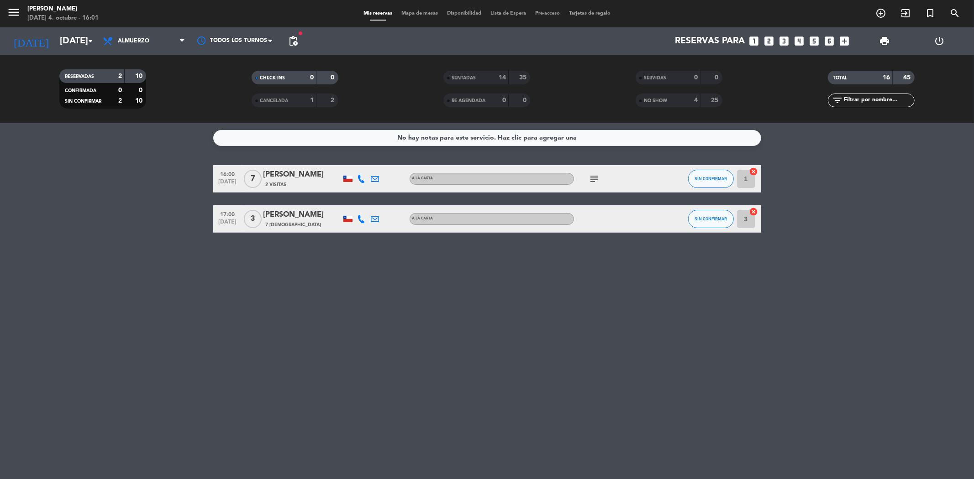
click at [297, 40] on span "pending_actions" at bounding box center [293, 41] width 11 height 11
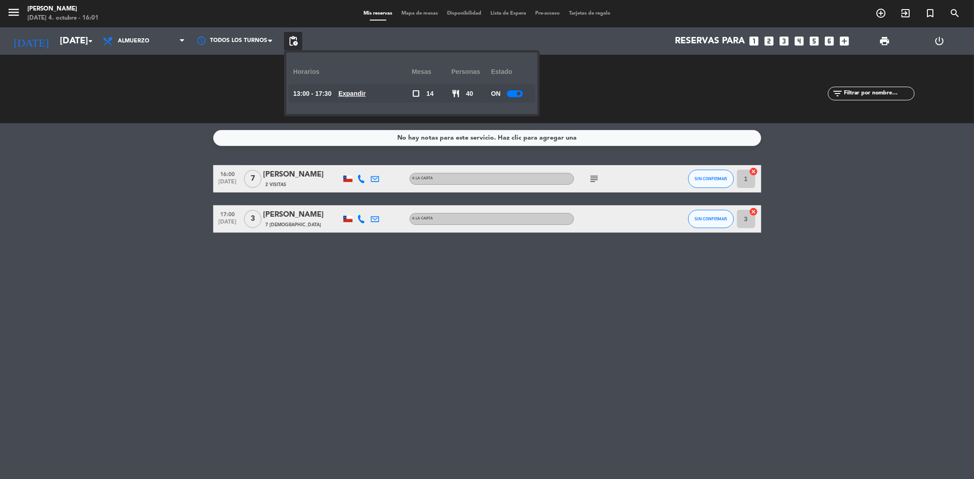
click at [362, 90] on u "Expandir" at bounding box center [351, 93] width 27 height 7
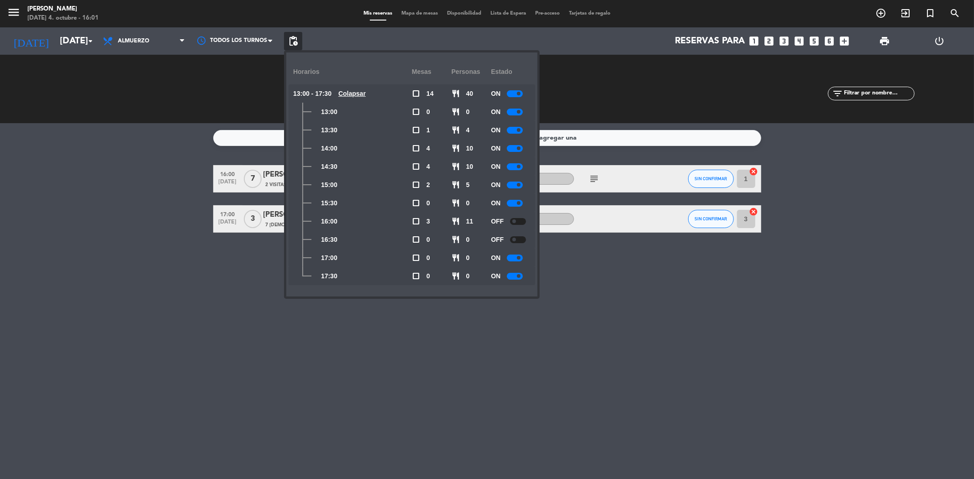
click at [526, 222] on small-switch at bounding box center [518, 221] width 16 height 7
click at [516, 222] on span at bounding box center [514, 222] width 4 height 4
click at [579, 270] on div "No hay notas para este servicio. Haz clic para agregar una 16:00 [DATE] 7 [PERS…" at bounding box center [487, 301] width 974 height 356
